Goal: Task Accomplishment & Management: Complete application form

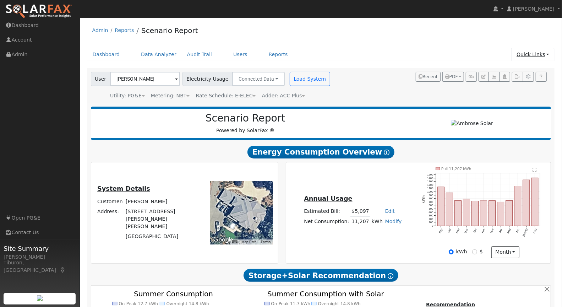
click at [543, 54] on link "Quick Links" at bounding box center [532, 54] width 43 height 13
click at [517, 70] on link "Quick Add" at bounding box center [519, 69] width 72 height 10
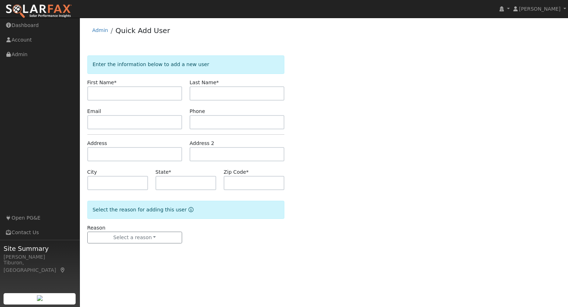
click at [116, 93] on input "text" at bounding box center [134, 93] width 95 height 14
type input "Collin"
type input "Bryant"
click at [109, 154] on input "text" at bounding box center [134, 154] width 95 height 14
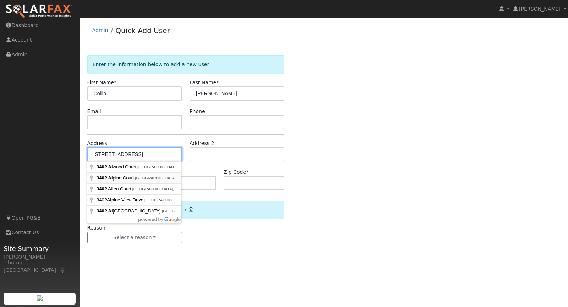
type input "[STREET_ADDRESS]"
type input "Rocklin"
type input "CA"
type input "95765"
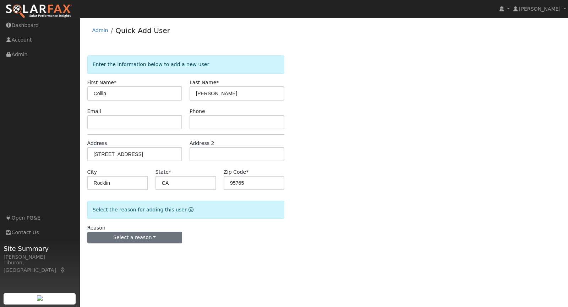
click at [136, 230] on div "Reason Select a reason New lead New customer adding solar New customer has solar" at bounding box center [134, 234] width 102 height 20
click at [136, 233] on button "Select a reason" at bounding box center [134, 237] width 95 height 12
click at [132, 261] on link "New customer adding solar" at bounding box center [127, 262] width 78 height 10
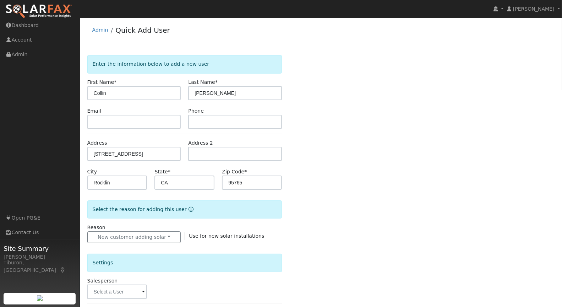
scroll to position [150, 0]
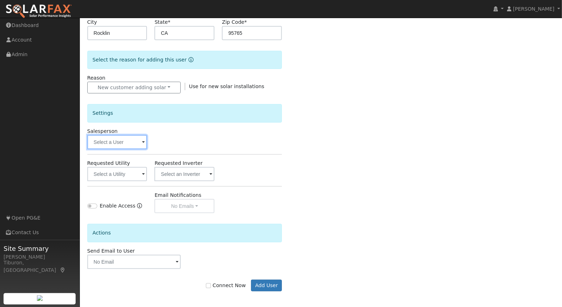
click at [107, 143] on input "text" at bounding box center [117, 142] width 60 height 14
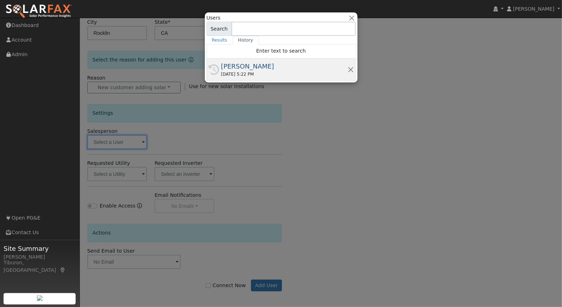
click at [245, 74] on div "09/16/2025 5:22 PM" at bounding box center [284, 74] width 126 height 6
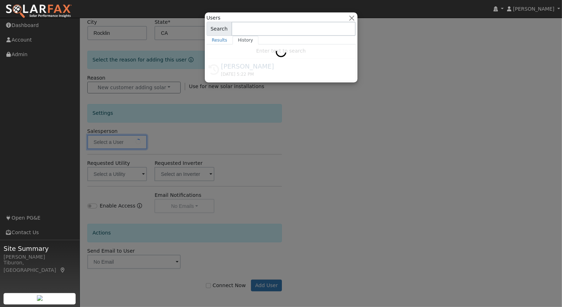
type input "[PERSON_NAME]"
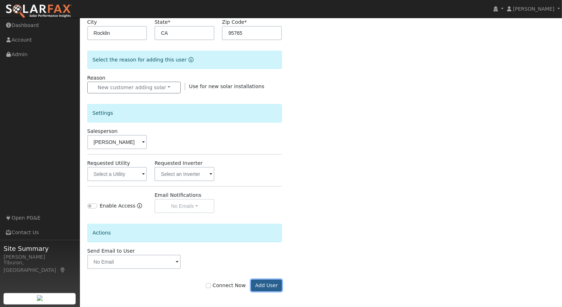
click at [272, 287] on button "Add User" at bounding box center [266, 285] width 31 height 12
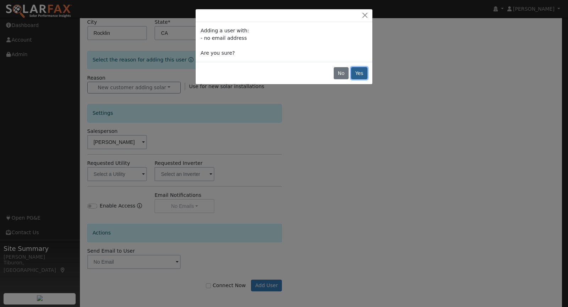
click at [361, 75] on button "Yes" at bounding box center [359, 73] width 16 height 12
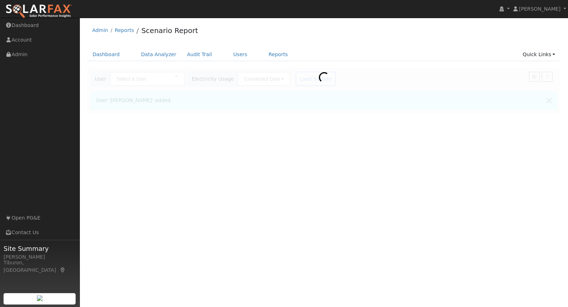
type input "[PERSON_NAME]"
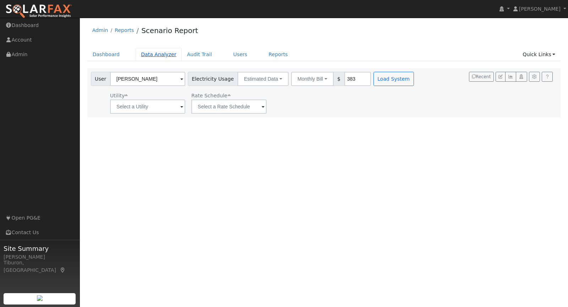
click at [158, 54] on link "Data Analyzer" at bounding box center [159, 54] width 46 height 13
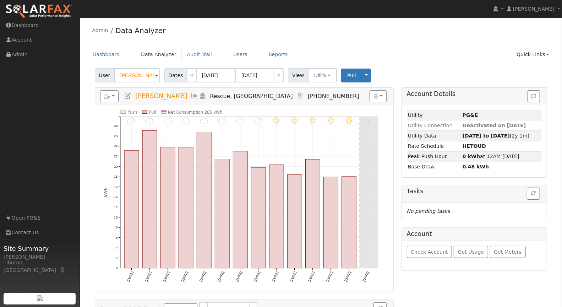
click at [136, 74] on input "[PERSON_NAME]" at bounding box center [137, 75] width 46 height 14
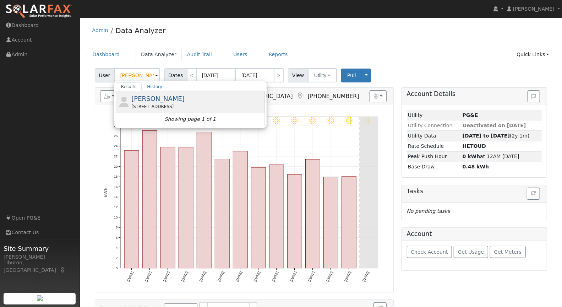
click at [154, 101] on span "[PERSON_NAME]" at bounding box center [157, 98] width 53 height 7
type input "[PERSON_NAME]"
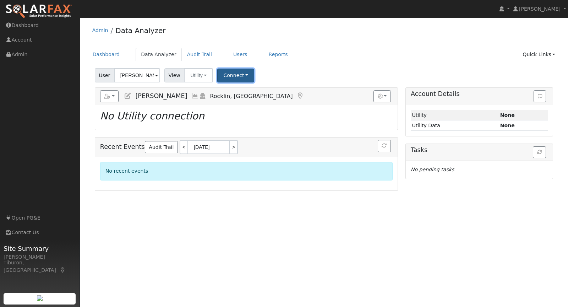
click at [229, 76] on button "Connect" at bounding box center [235, 76] width 37 height 14
click at [244, 88] on link "Select a Provider" at bounding box center [245, 91] width 55 height 10
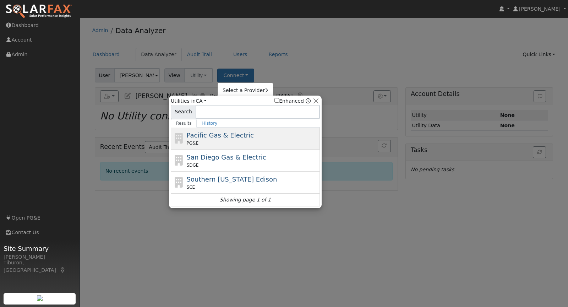
click at [217, 131] on span "Pacific Gas & Electric" at bounding box center [220, 134] width 67 height 7
